Goal: Transaction & Acquisition: Purchase product/service

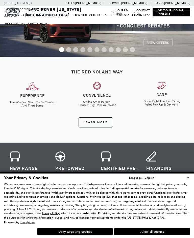
scroll to position [49, 0]
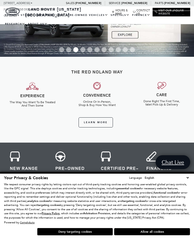
click at [85, 235] on button "Deny targeting cookies" at bounding box center [75, 232] width 76 height 8
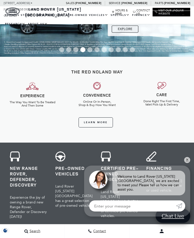
click at [187, 111] on div "Learn More" at bounding box center [97, 120] width 186 height 20
click at [189, 163] on link "✕" at bounding box center [187, 160] width 6 height 6
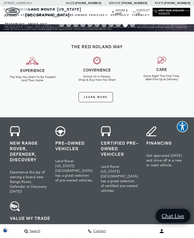
scroll to position [74, 0]
click at [58, 151] on h3 "Pre-Owned Vehicles" at bounding box center [74, 145] width 38 height 11
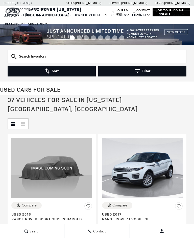
click at [44, 58] on input "text" at bounding box center [97, 56] width 178 height 13
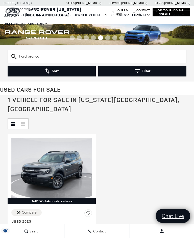
type input "Ford bronco"
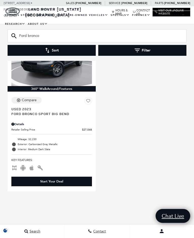
scroll to position [43, 0]
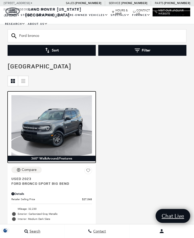
click at [67, 127] on img at bounding box center [51, 125] width 80 height 60
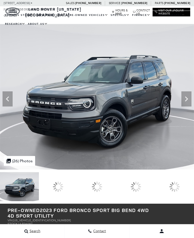
click at [186, 98] on icon at bounding box center [186, 98] width 3 height 5
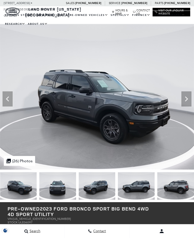
click at [186, 100] on icon "Next" at bounding box center [186, 98] width 3 height 5
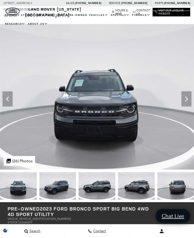
click at [190, 97] on icon "Next" at bounding box center [186, 99] width 10 height 10
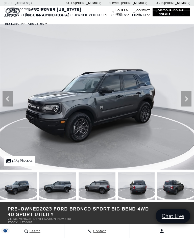
click at [187, 100] on icon "Next" at bounding box center [186, 99] width 10 height 10
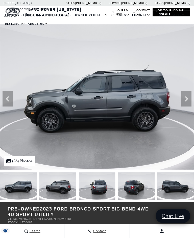
click at [187, 100] on icon "Next" at bounding box center [186, 99] width 10 height 10
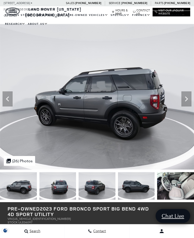
click at [188, 100] on icon "Next" at bounding box center [186, 99] width 10 height 10
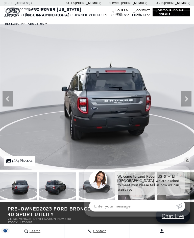
click at [190, 165] on img at bounding box center [97, 96] width 194 height 145
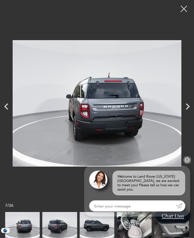
click at [188, 163] on link "✕" at bounding box center [187, 160] width 6 height 6
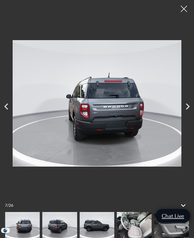
click at [188, 108] on icon "Next" at bounding box center [187, 106] width 13 height 13
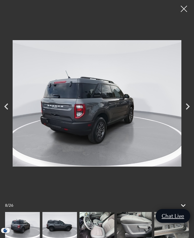
click at [187, 107] on icon "Next" at bounding box center [187, 106] width 13 height 13
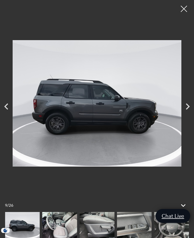
click at [188, 108] on icon "Next" at bounding box center [188, 106] width 4 height 6
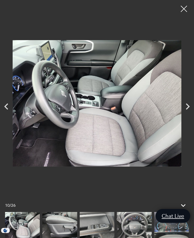
scroll to position [167, 0]
click at [187, 8] on div at bounding box center [183, 9] width 13 height 13
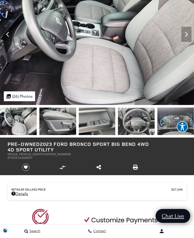
scroll to position [64, 0]
